Goal: Book appointment/travel/reservation

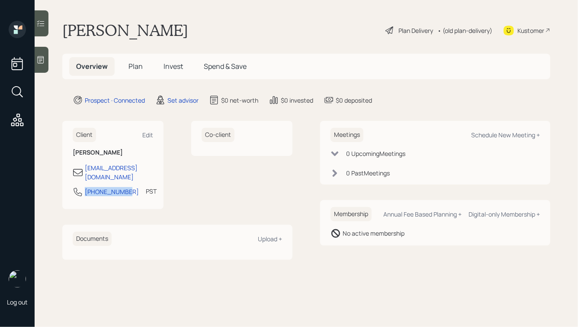
drag, startPoint x: 126, startPoint y: 185, endPoint x: 72, endPoint y: 189, distance: 54.2
click at [72, 189] on div "Client Edit [PERSON_NAME] [EMAIL_ADDRESS][DOMAIN_NAME] [PHONE_NUMBER] PST Curre…" at bounding box center [112, 165] width 101 height 88
copy div "[PHONE_NUMBER]"
click at [504, 136] on div "Schedule New Meeting +" at bounding box center [505, 135] width 69 height 8
select select "round-[PERSON_NAME]"
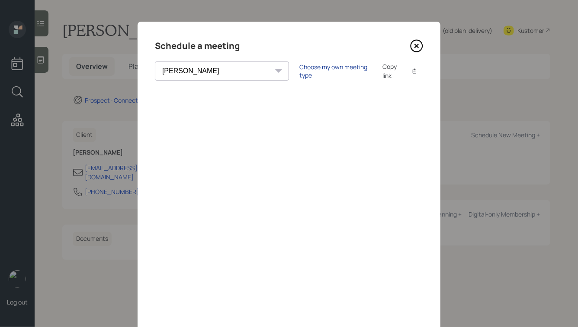
click at [299, 71] on div "Choose my own meeting type" at bounding box center [335, 71] width 73 height 16
